Goal: Transaction & Acquisition: Purchase product/service

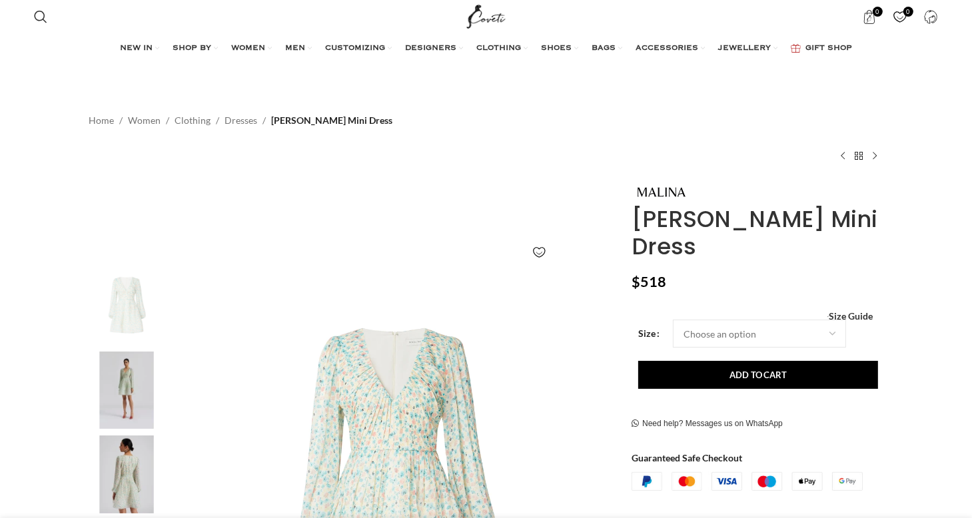
scroll to position [133, 0]
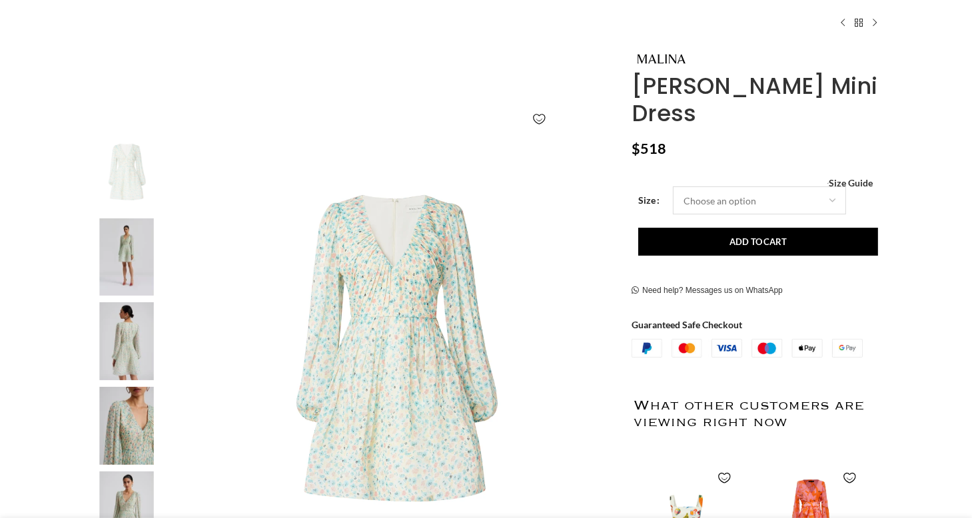
drag, startPoint x: 726, startPoint y: 164, endPoint x: 730, endPoint y: 186, distance: 22.4
click at [727, 187] on select "Choose an option 4 UK 6 UK 8 UK 10 UK 12 UK 14 UK 16 UK" at bounding box center [759, 201] width 173 height 28
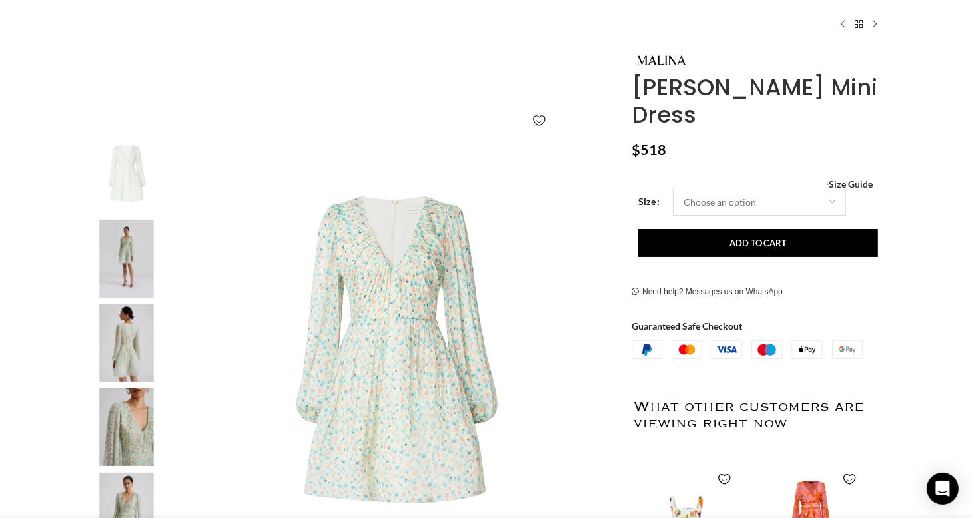
click at [673, 188] on select "Choose an option 4 UK 6 UK 8 UK 10 UK 12 UK 14 UK 16 UK" at bounding box center [759, 202] width 173 height 28
select select "8-uk"
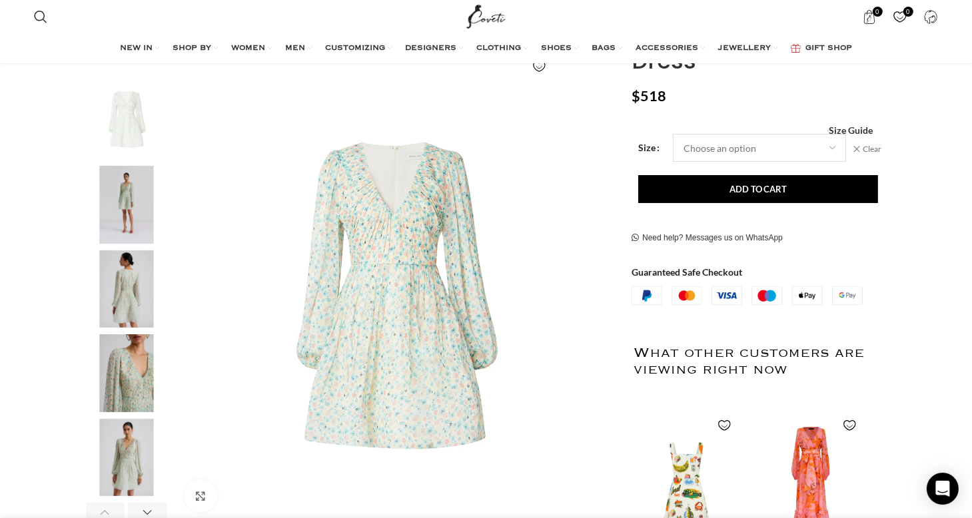
scroll to position [185, 0]
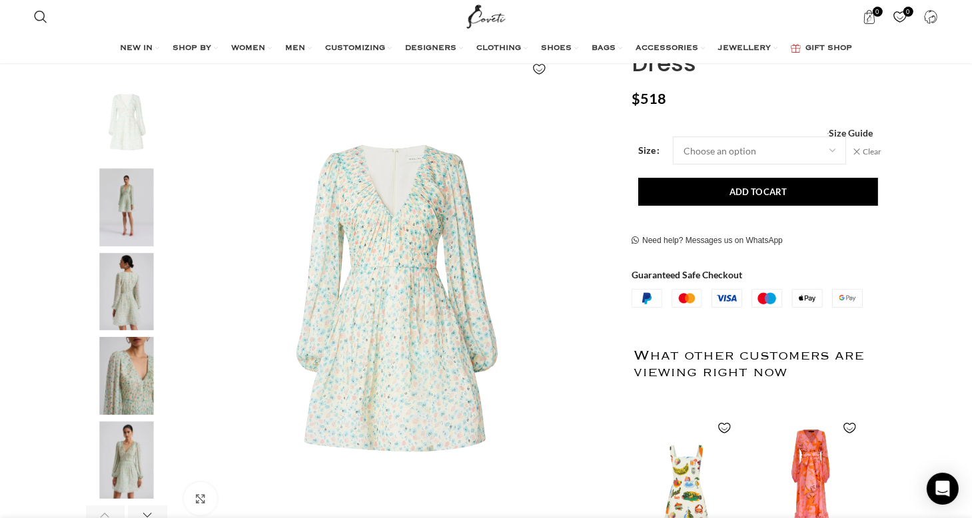
click at [139, 383] on img "4 / 6" at bounding box center [126, 376] width 81 height 78
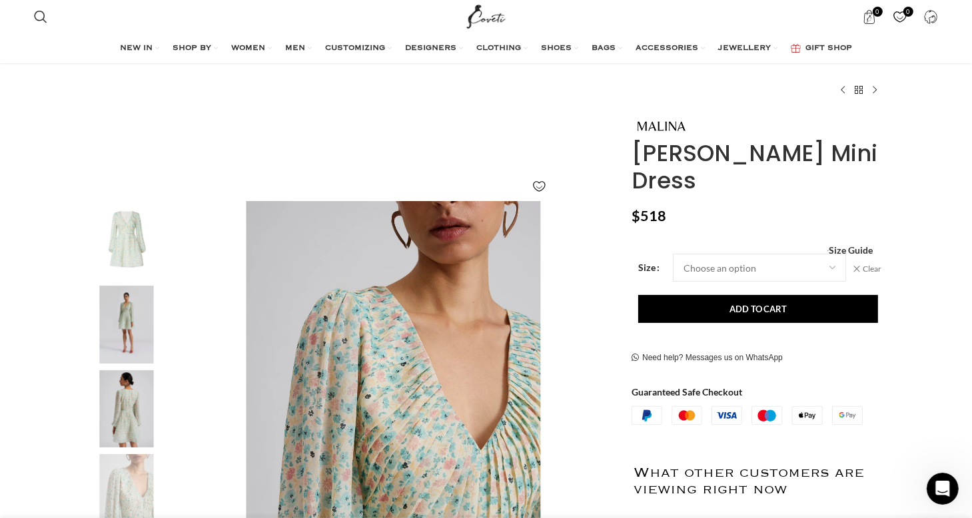
scroll to position [181, 0]
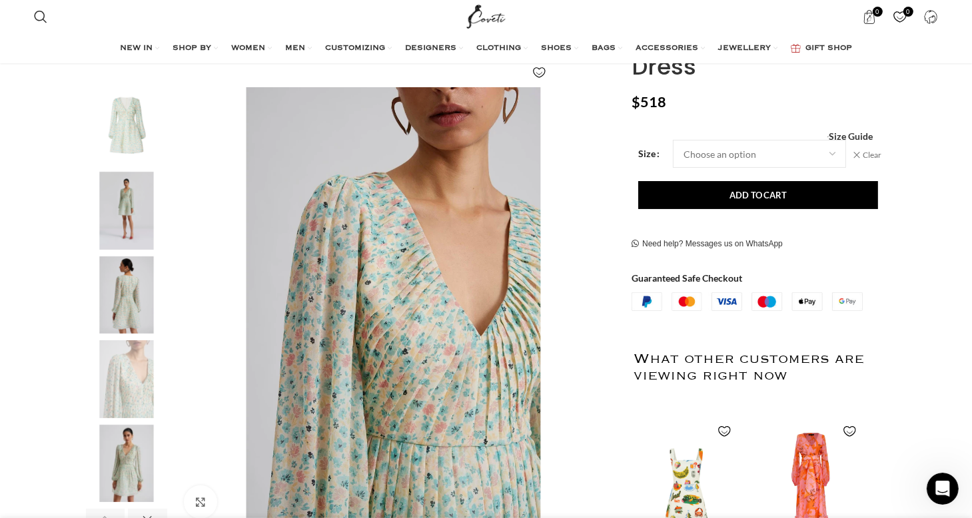
click at [139, 193] on img "2 / 6" at bounding box center [126, 211] width 81 height 78
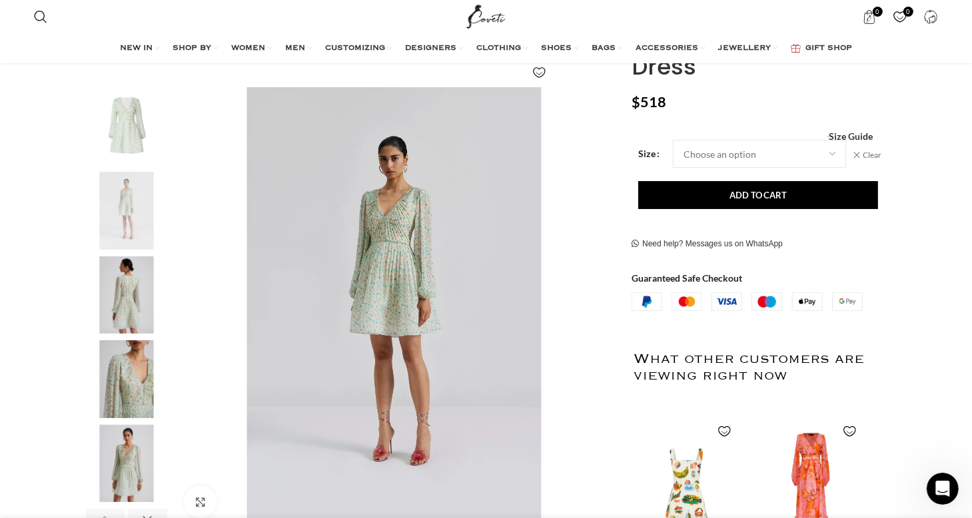
scroll to position [0, 701]
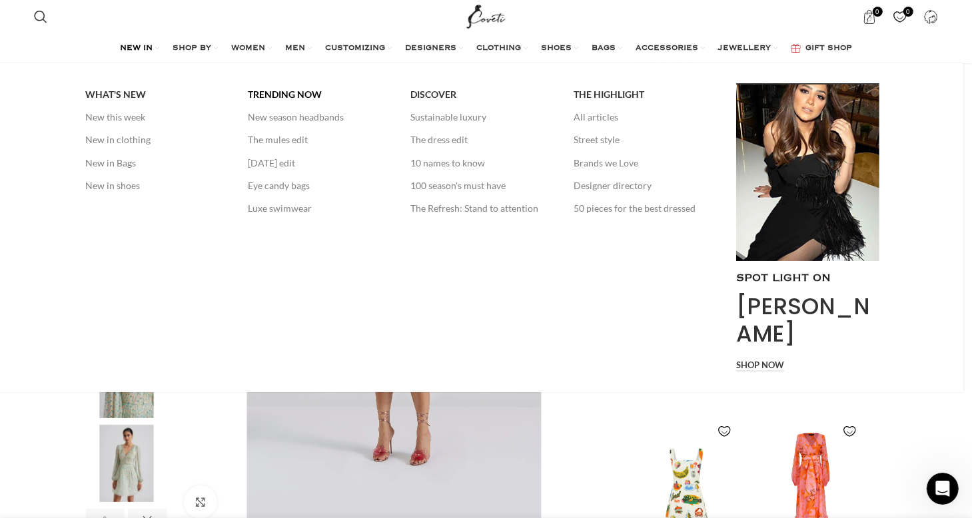
click at [308, 89] on span "TRENDING NOW" at bounding box center [285, 95] width 74 height 12
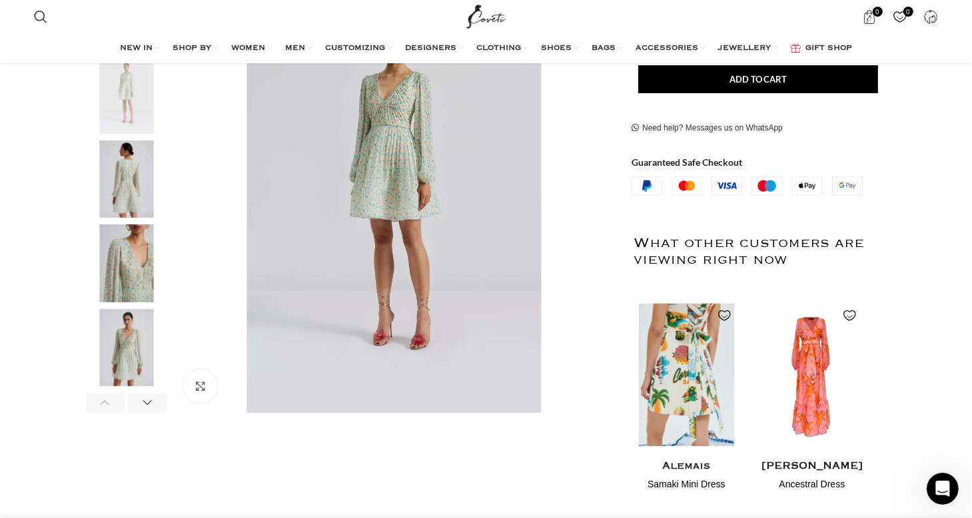
scroll to position [0, 982]
click at [674, 355] on img "1 / 2" at bounding box center [686, 375] width 109 height 165
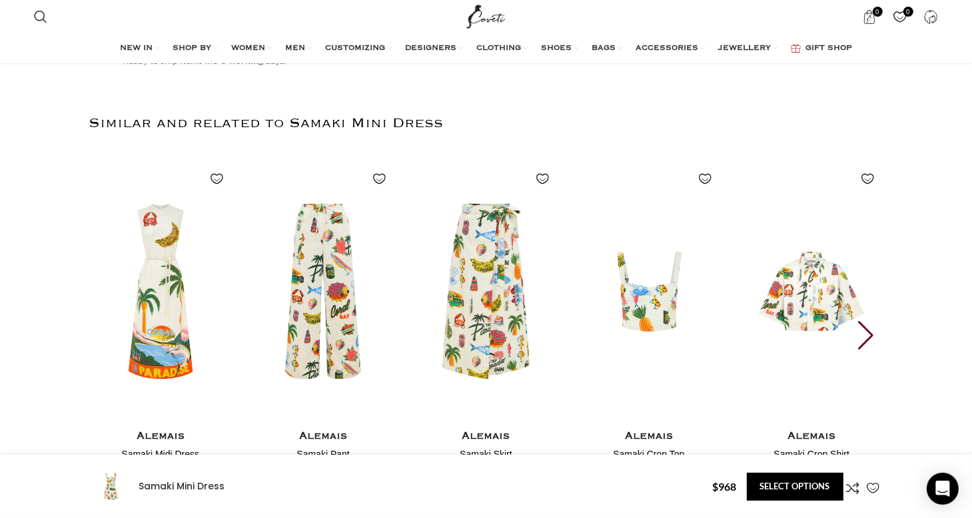
drag, startPoint x: 980, startPoint y: 47, endPoint x: 794, endPoint y: 3, distance: 191.1
click at [942, 264] on html "Search Search 0 items $ 0 0 Wishlist Login / Register Menu Search Wishlist 0 it…" at bounding box center [486, 157] width 972 height 3727
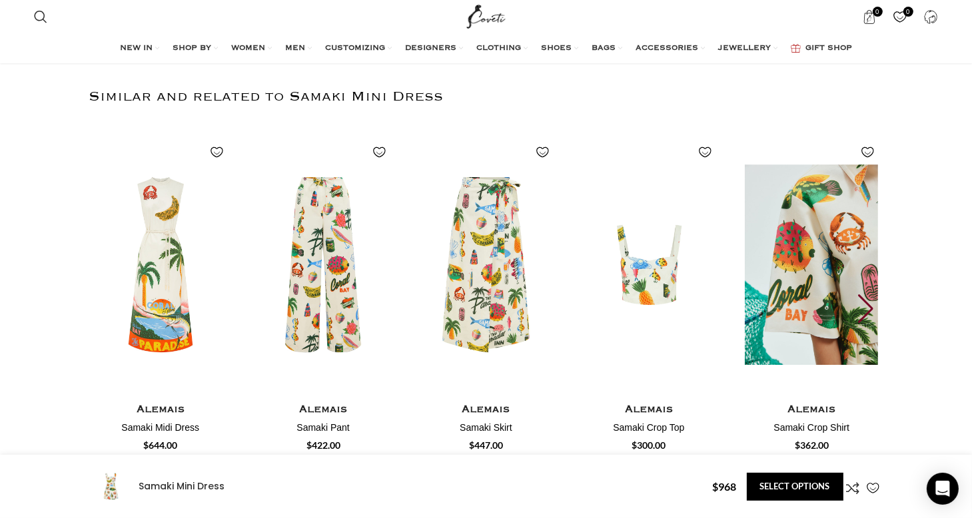
scroll to position [1735, 0]
